Goal: Task Accomplishment & Management: Manage account settings

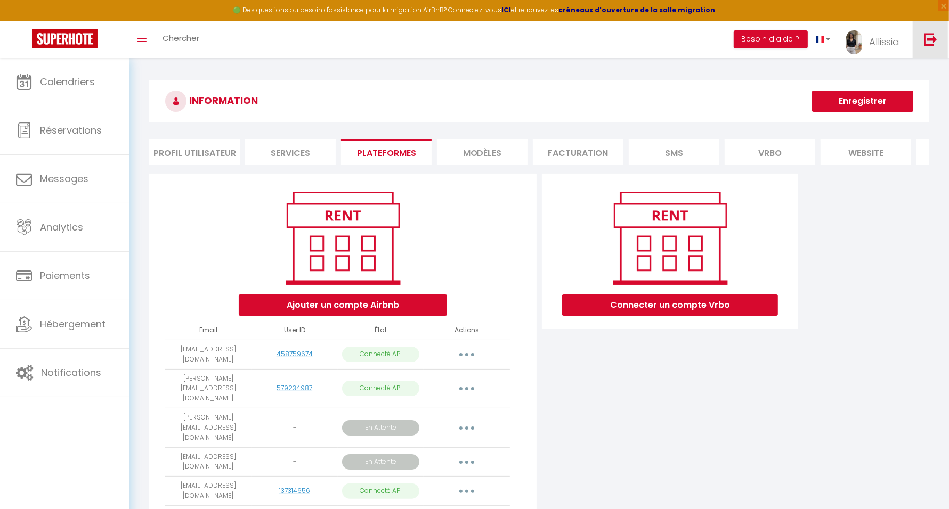
click at [932, 43] on img at bounding box center [930, 39] width 13 height 13
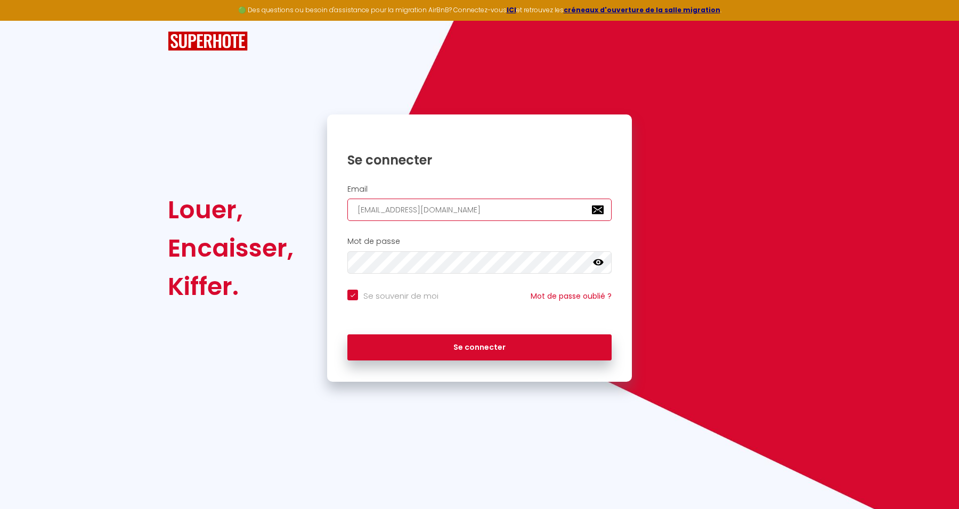
drag, startPoint x: 468, startPoint y: 211, endPoint x: 296, endPoint y: 216, distance: 172.2
click at [296, 216] on div "Louer, Encaisser, [PERSON_NAME]. Se connecter Email [EMAIL_ADDRESS][DOMAIN_NAME…" at bounding box center [479, 248] width 637 height 267
paste input "[EMAIL_ADDRESS][DOMAIN_NAME]"
type input "[EMAIL_ADDRESS][DOMAIN_NAME]"
checkbox input "true"
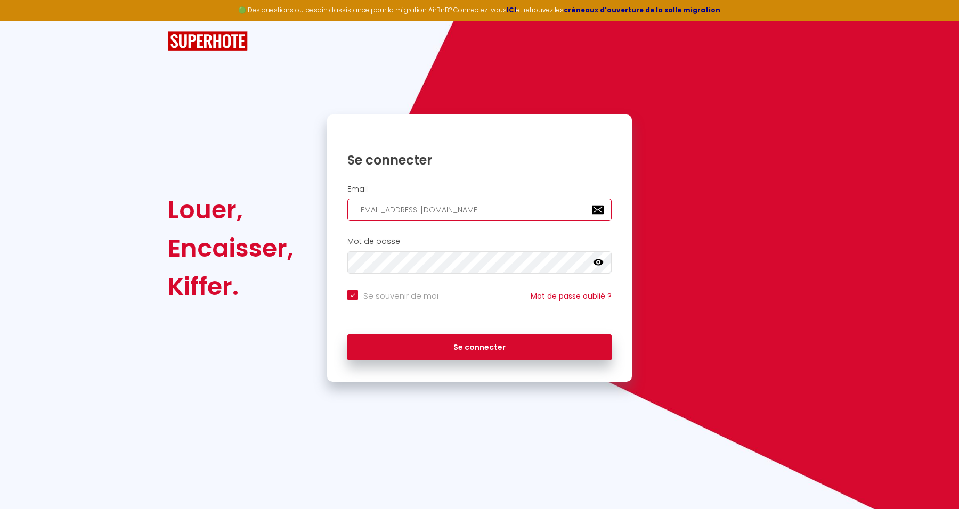
type input "[EMAIL_ADDRESS][DOMAIN_NAME]"
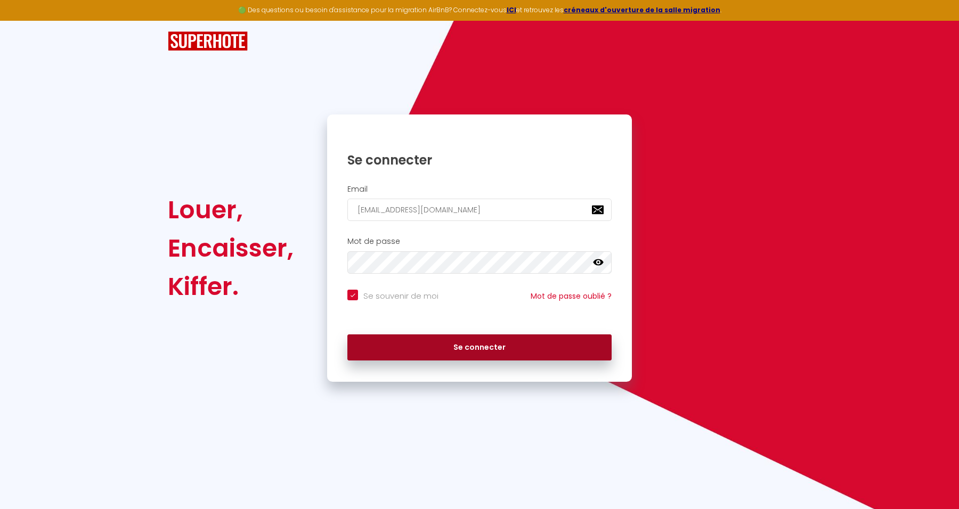
click at [560, 354] on button "Se connecter" at bounding box center [479, 348] width 264 height 27
checkbox input "true"
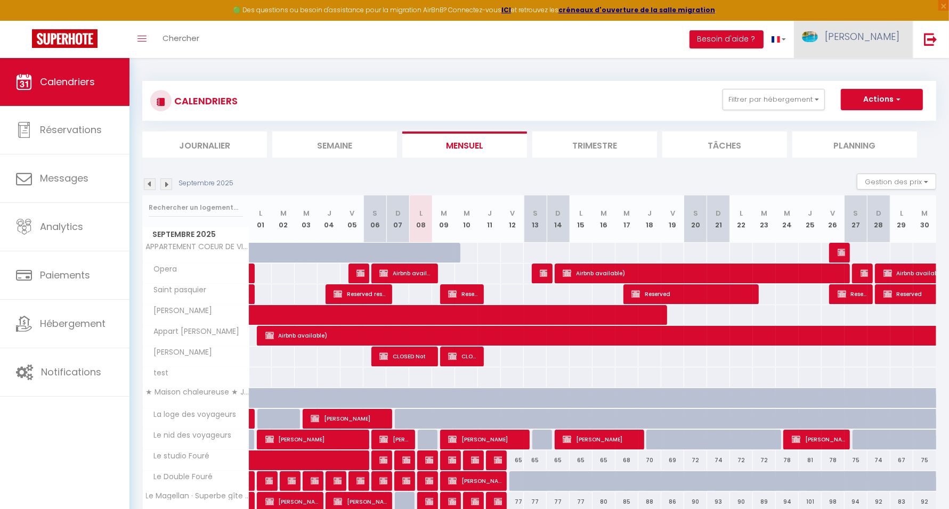
click at [872, 40] on span "[PERSON_NAME]" at bounding box center [862, 36] width 75 height 13
click at [865, 72] on link "Paramètres" at bounding box center [870, 74] width 79 height 18
select select "28"
select select "fr"
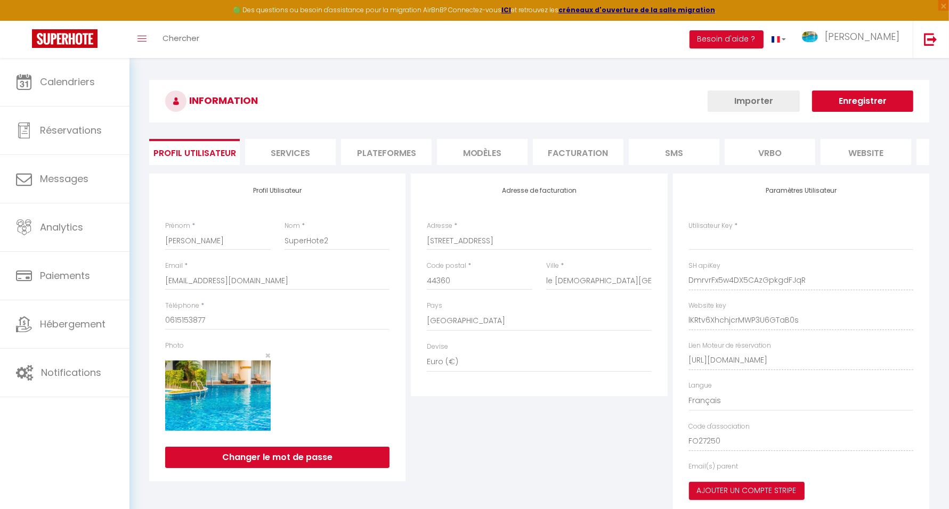
type input "DmrvrFx5w4DX5CAzGpkgdFJqR"
type input "lKRtv6XhchjcrMWP3U6GTaB0s"
type input "[URL][DOMAIN_NAME]"
select select "fr"
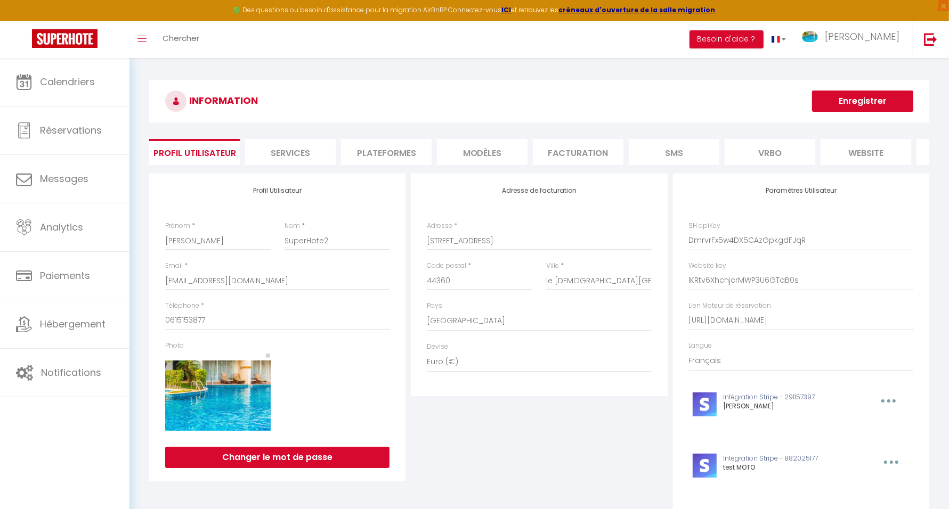
click at [388, 156] on li "Plateformes" at bounding box center [386, 152] width 91 height 26
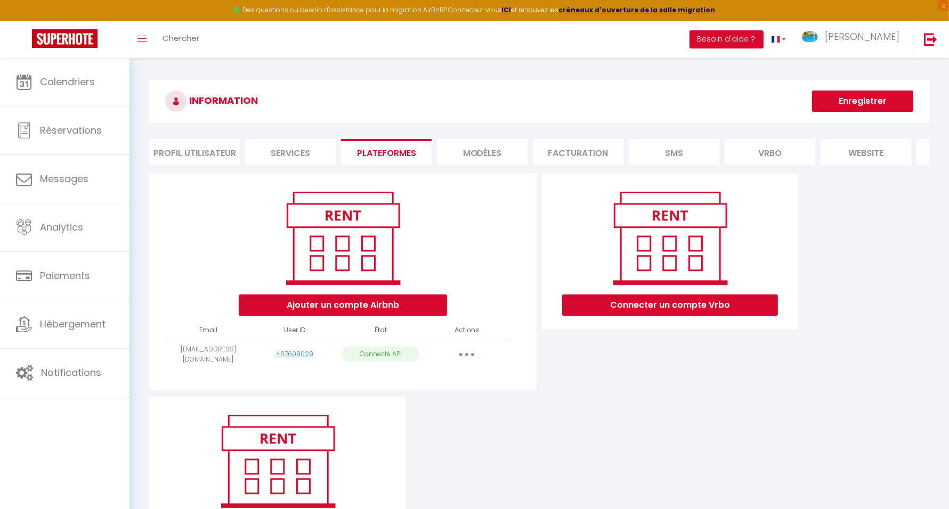
click at [473, 360] on button "button" at bounding box center [467, 354] width 30 height 17
click at [625, 377] on div "Connecter un compte Vrbo" at bounding box center [670, 285] width 262 height 223
click at [466, 356] on icon "button" at bounding box center [466, 354] width 3 height 3
click at [630, 420] on div "Ajouter un compte Airbnb Email User ID État Actions [EMAIL_ADDRESS][DOMAIN_NAME…" at bounding box center [539, 363] width 785 height 379
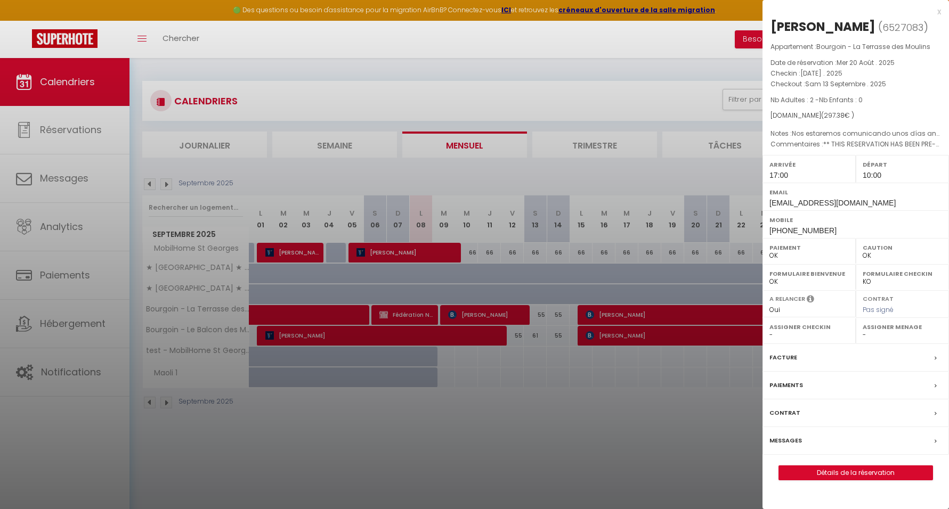
select select "0"
